Goal: Entertainment & Leisure: Browse casually

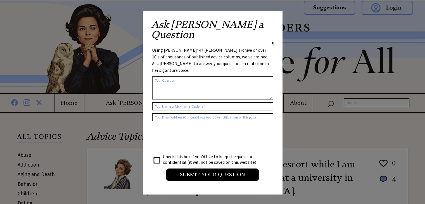
click at [272, 40] on span "X" at bounding box center [273, 43] width 3 height 6
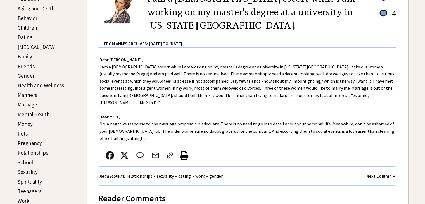
scroll to position [168, 0]
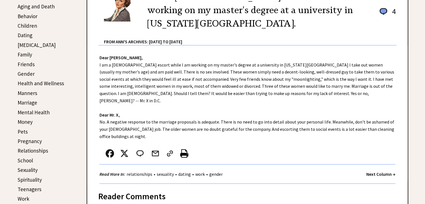
click at [25, 176] on link "Spirituality" at bounding box center [30, 179] width 24 height 7
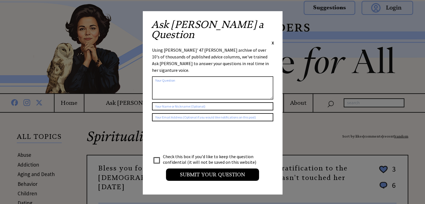
click at [271, 25] on div "Ask Ann a Question X" at bounding box center [212, 33] width 123 height 26
click at [273, 40] on span "X" at bounding box center [273, 43] width 3 height 6
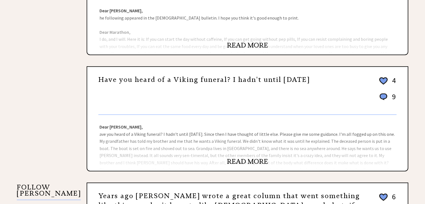
scroll to position [447, 0]
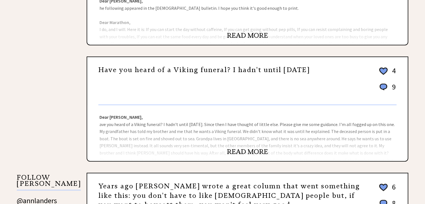
click at [245, 148] on link "READ MORE" at bounding box center [247, 152] width 41 height 8
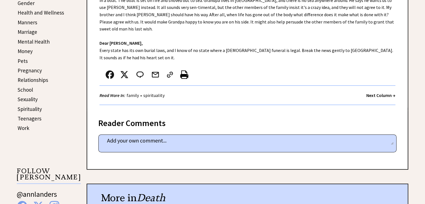
scroll to position [252, 0]
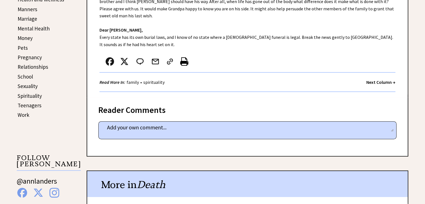
click at [372, 79] on strong "Next Column →" at bounding box center [381, 82] width 29 height 6
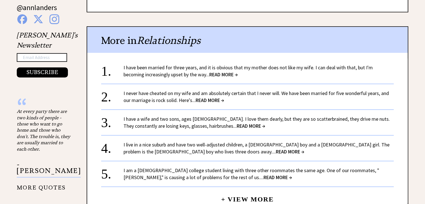
scroll to position [308, 0]
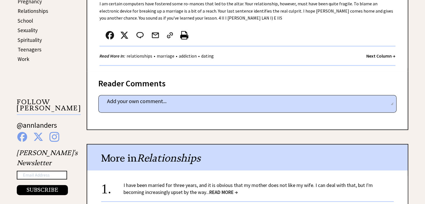
click at [383, 53] on strong "Next Column →" at bounding box center [381, 56] width 29 height 6
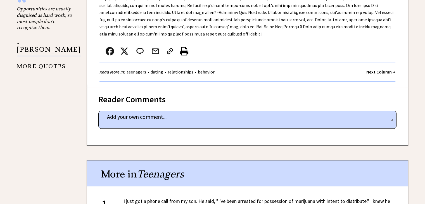
scroll to position [475, 0]
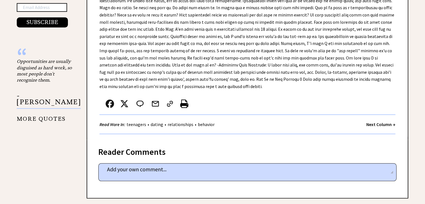
click at [383, 122] on strong "Next Column →" at bounding box center [381, 125] width 29 height 6
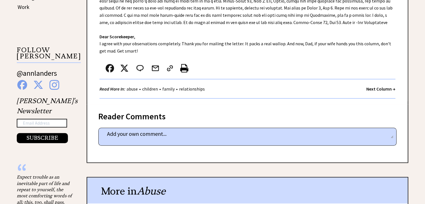
scroll to position [364, 0]
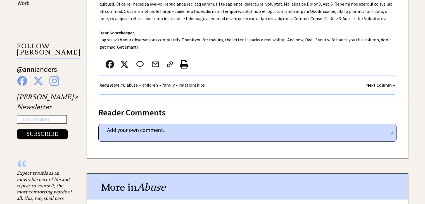
click at [375, 84] on strong "Next Column →" at bounding box center [381, 85] width 29 height 6
click at [375, 85] on strong "Next Column →" at bounding box center [381, 85] width 29 height 6
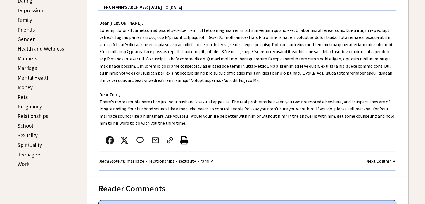
scroll to position [224, 0]
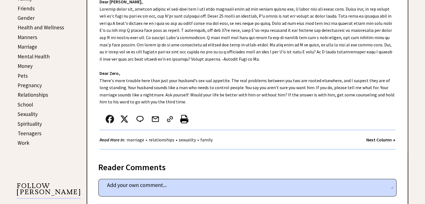
click at [385, 138] on strong "Next Column →" at bounding box center [381, 140] width 29 height 6
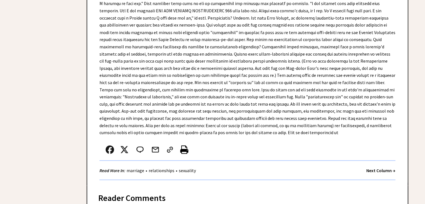
scroll to position [3188, 0]
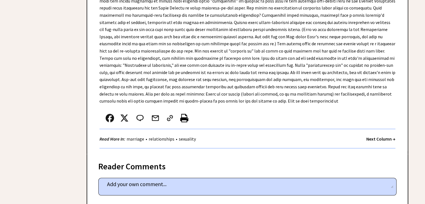
click at [378, 136] on strong "Next Column →" at bounding box center [381, 139] width 29 height 6
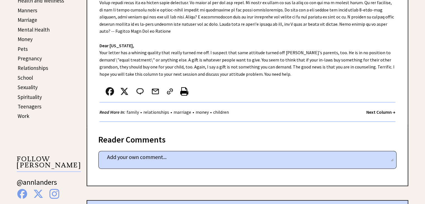
scroll to position [252, 0]
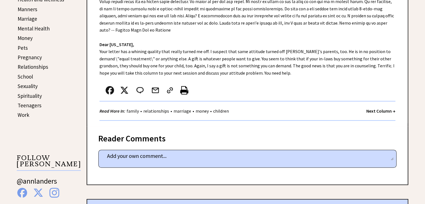
click at [383, 108] on strong "Next Column →" at bounding box center [381, 111] width 29 height 6
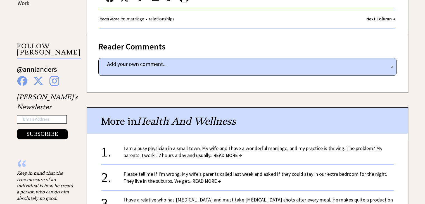
scroll to position [392, 0]
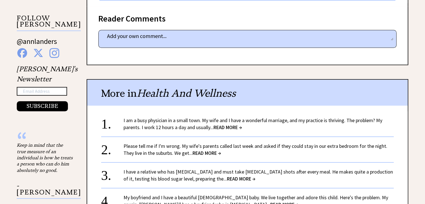
click at [233, 124] on span "READ MORE →" at bounding box center [228, 127] width 29 height 6
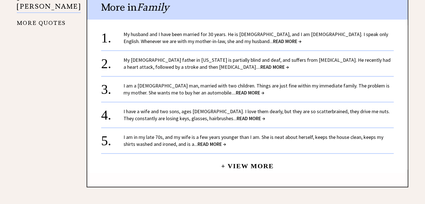
scroll to position [587, 0]
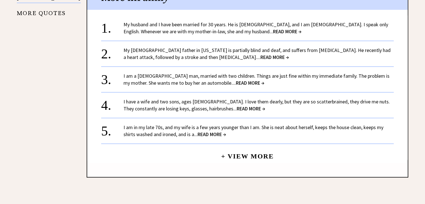
click at [236, 80] on span "READ MORE →" at bounding box center [250, 83] width 29 height 6
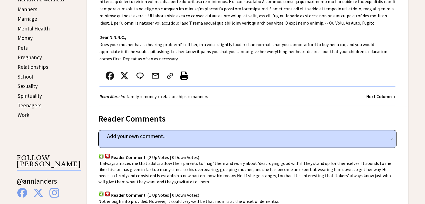
scroll to position [252, 0]
click at [379, 94] on strong "Next Column →" at bounding box center [381, 97] width 29 height 6
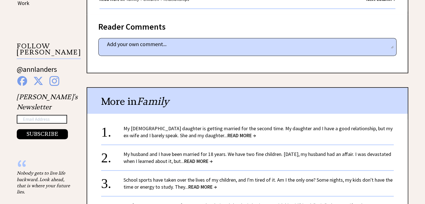
scroll to position [392, 0]
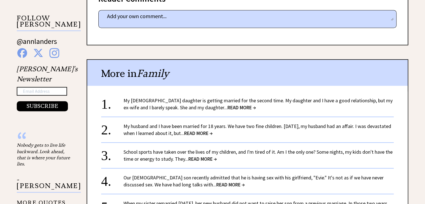
click at [213, 130] on span "READ MORE →" at bounding box center [198, 133] width 29 height 6
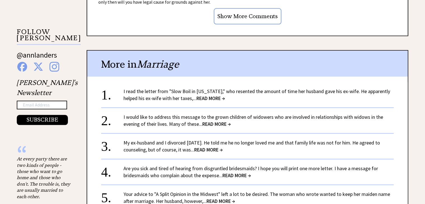
scroll to position [559, 0]
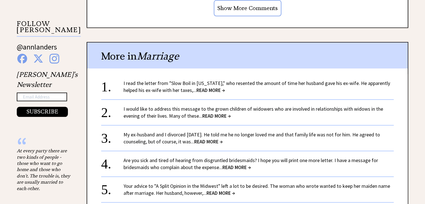
click at [219, 138] on span "READ MORE →" at bounding box center [208, 141] width 29 height 6
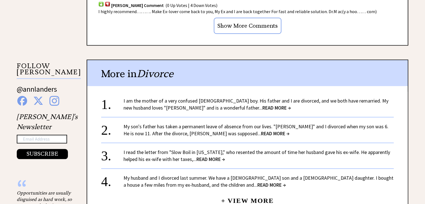
scroll to position [531, 0]
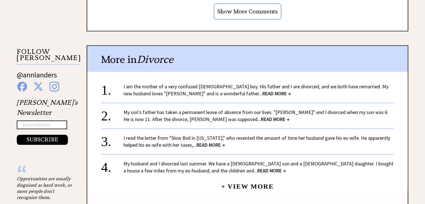
click at [258, 168] on span "READ MORE →" at bounding box center [272, 171] width 29 height 6
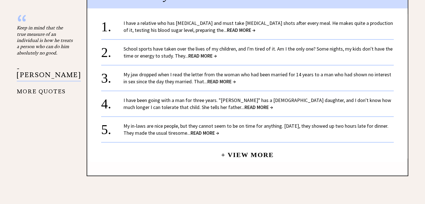
scroll to position [531, 0]
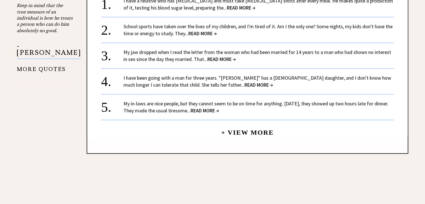
click at [263, 124] on link "+ View More" at bounding box center [247, 130] width 53 height 12
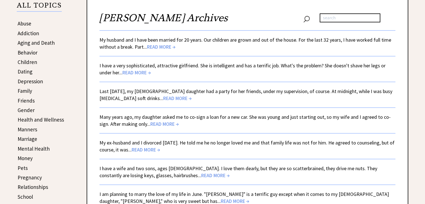
scroll to position [168, 0]
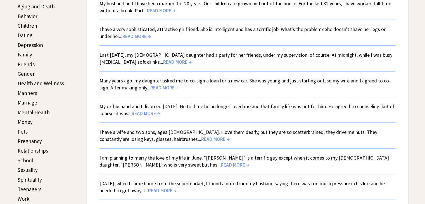
click at [161, 87] on span "READ MORE →" at bounding box center [164, 87] width 29 height 6
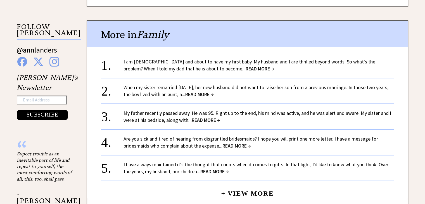
scroll to position [559, 0]
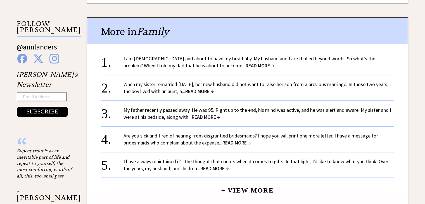
click at [246, 63] on span "READ MORE →" at bounding box center [260, 65] width 29 height 6
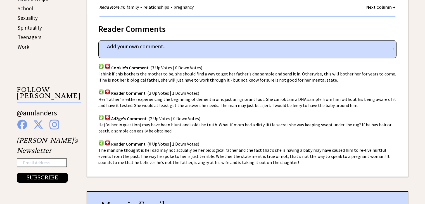
scroll to position [308, 0]
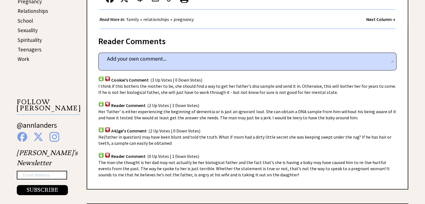
click at [378, 18] on strong "Next Column →" at bounding box center [381, 19] width 29 height 6
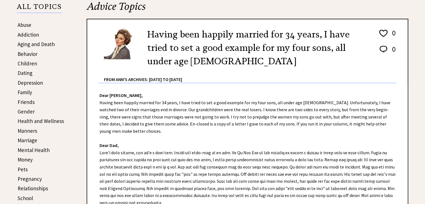
scroll to position [140, 0]
